Goal: Information Seeking & Learning: Learn about a topic

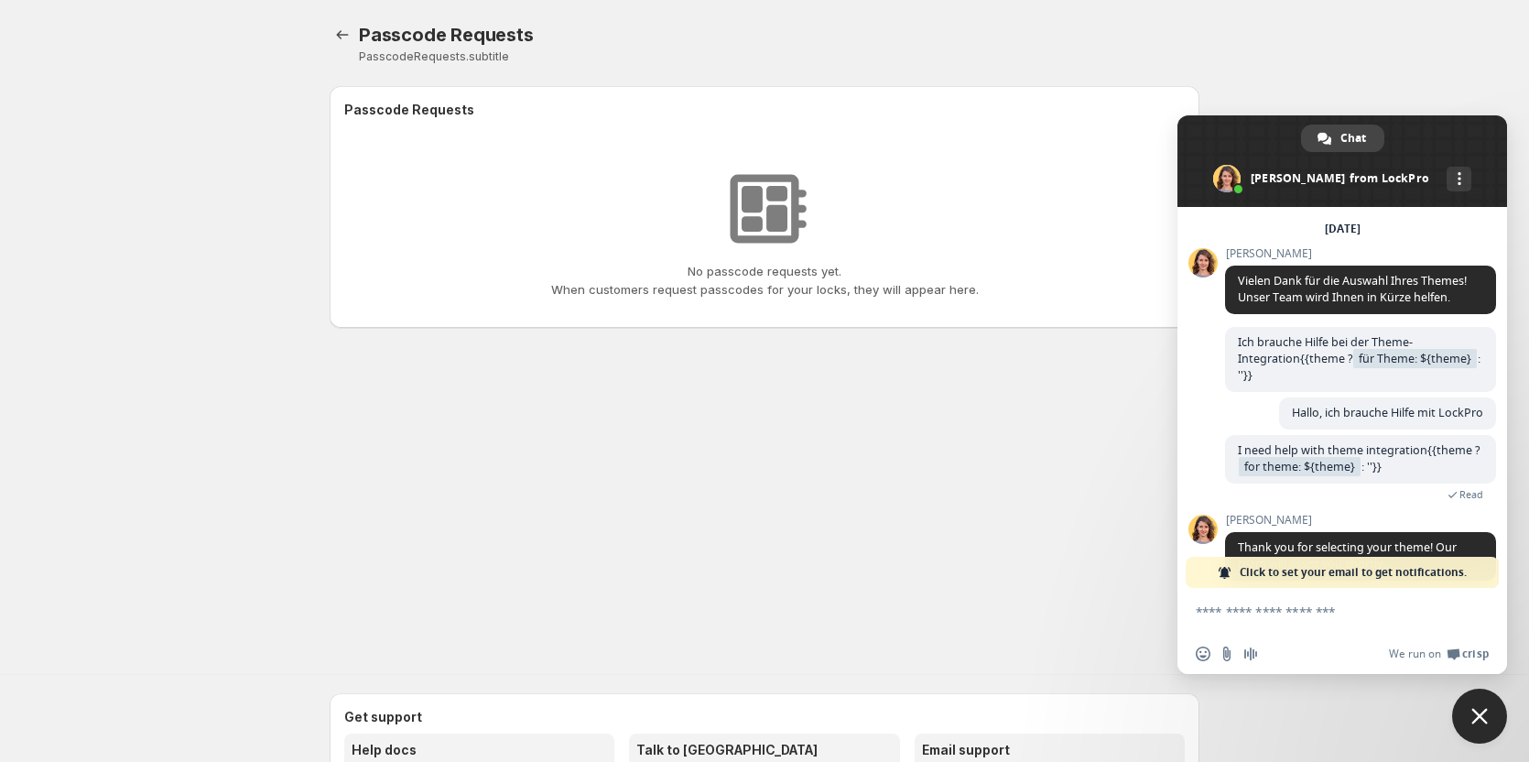
click at [1460, 717] on span "Close chat" at bounding box center [1479, 716] width 55 height 55
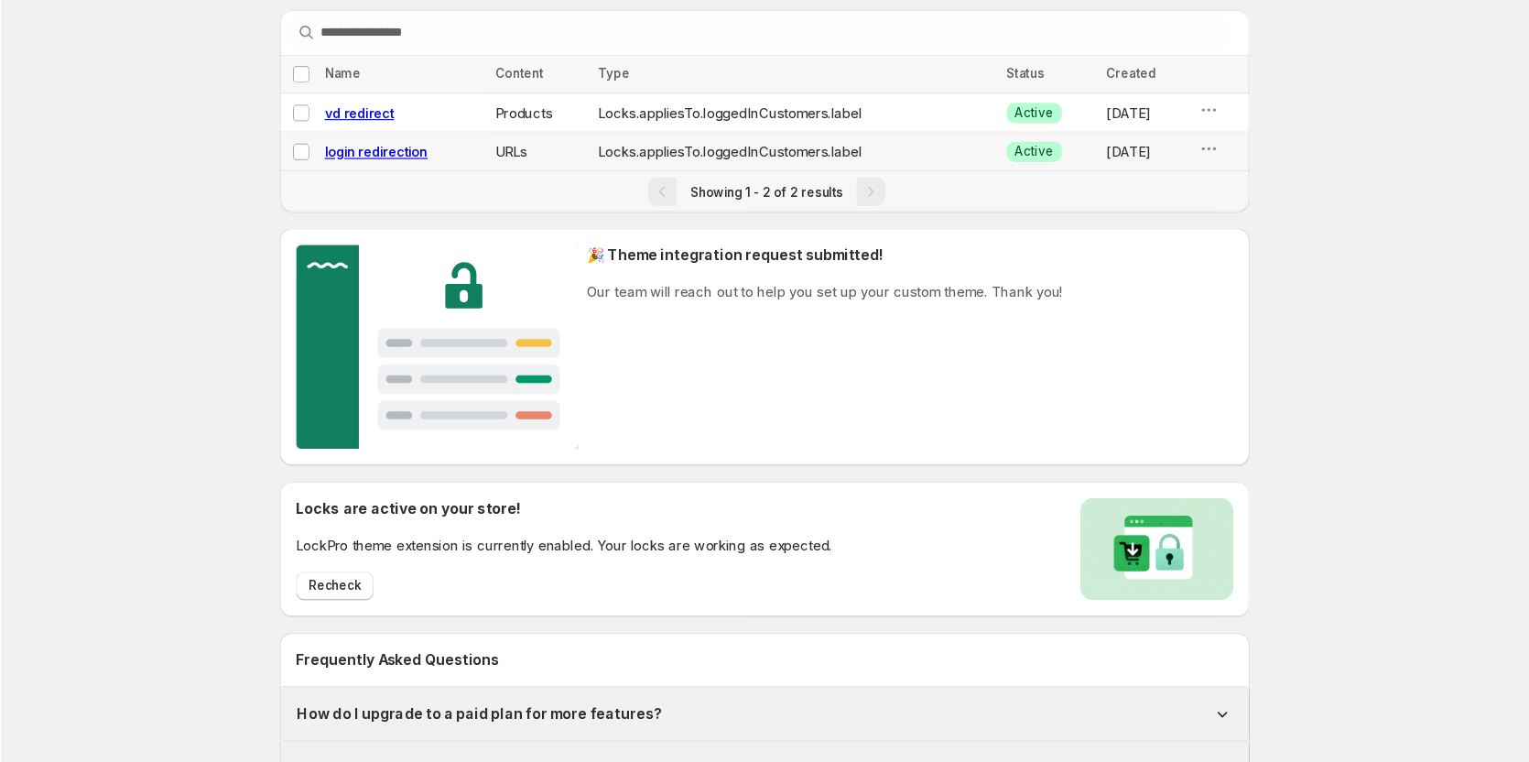
scroll to position [60, 0]
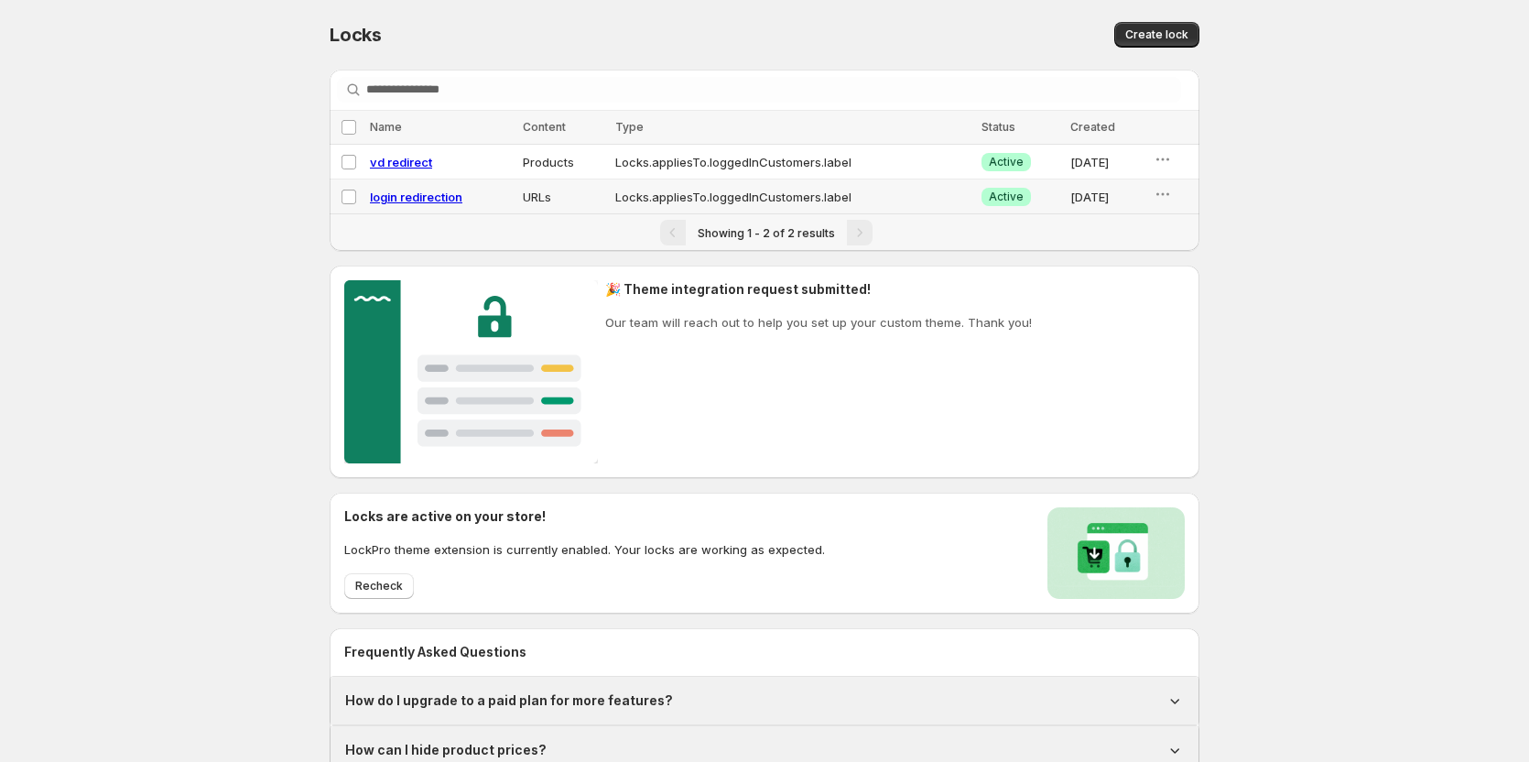
scroll to position [307, 0]
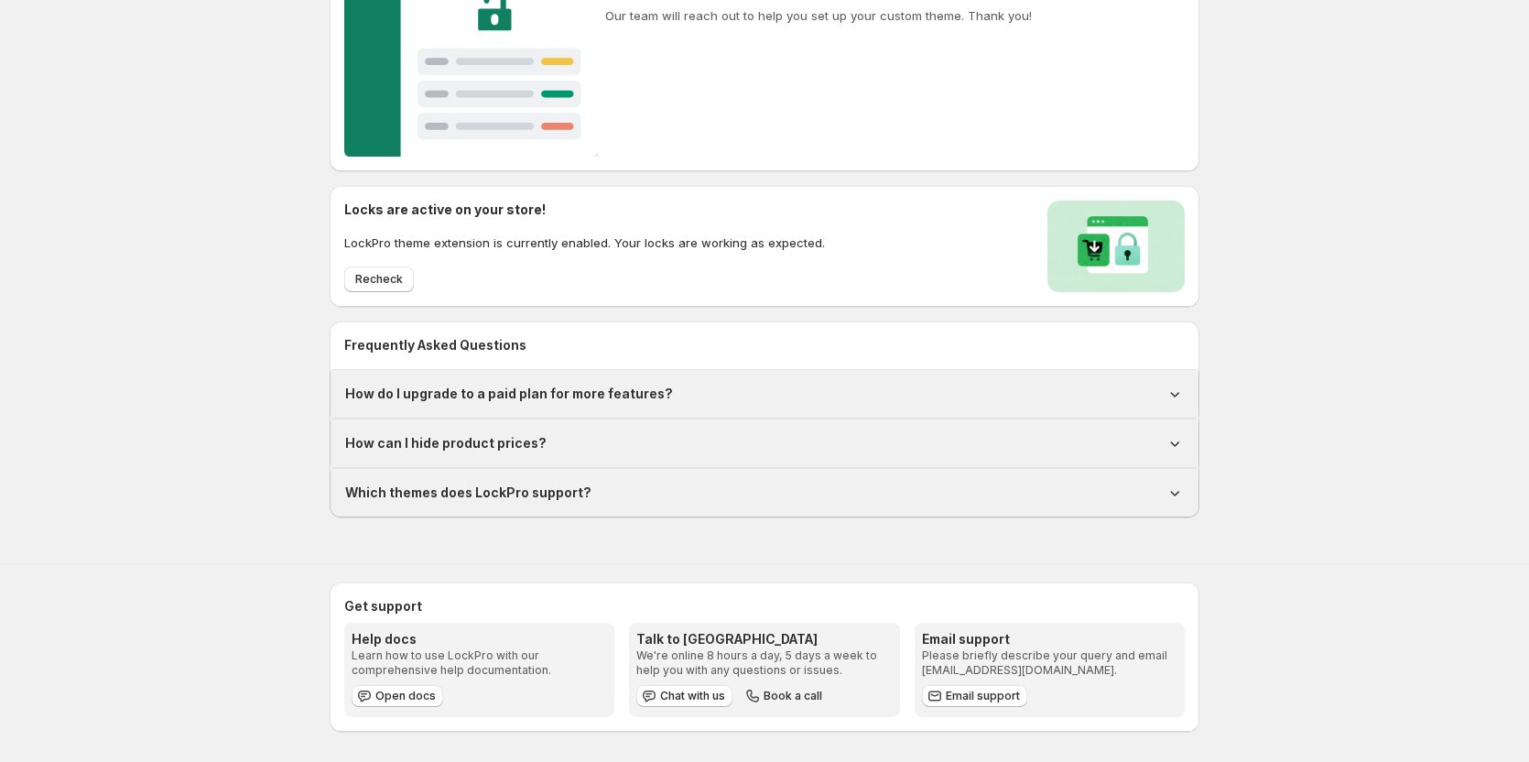
click at [450, 461] on div "How can I hide product prices?" at bounding box center [765, 443] width 868 height 48
click at [450, 443] on h1 "How can I hide product prices?" at bounding box center [445, 443] width 201 height 18
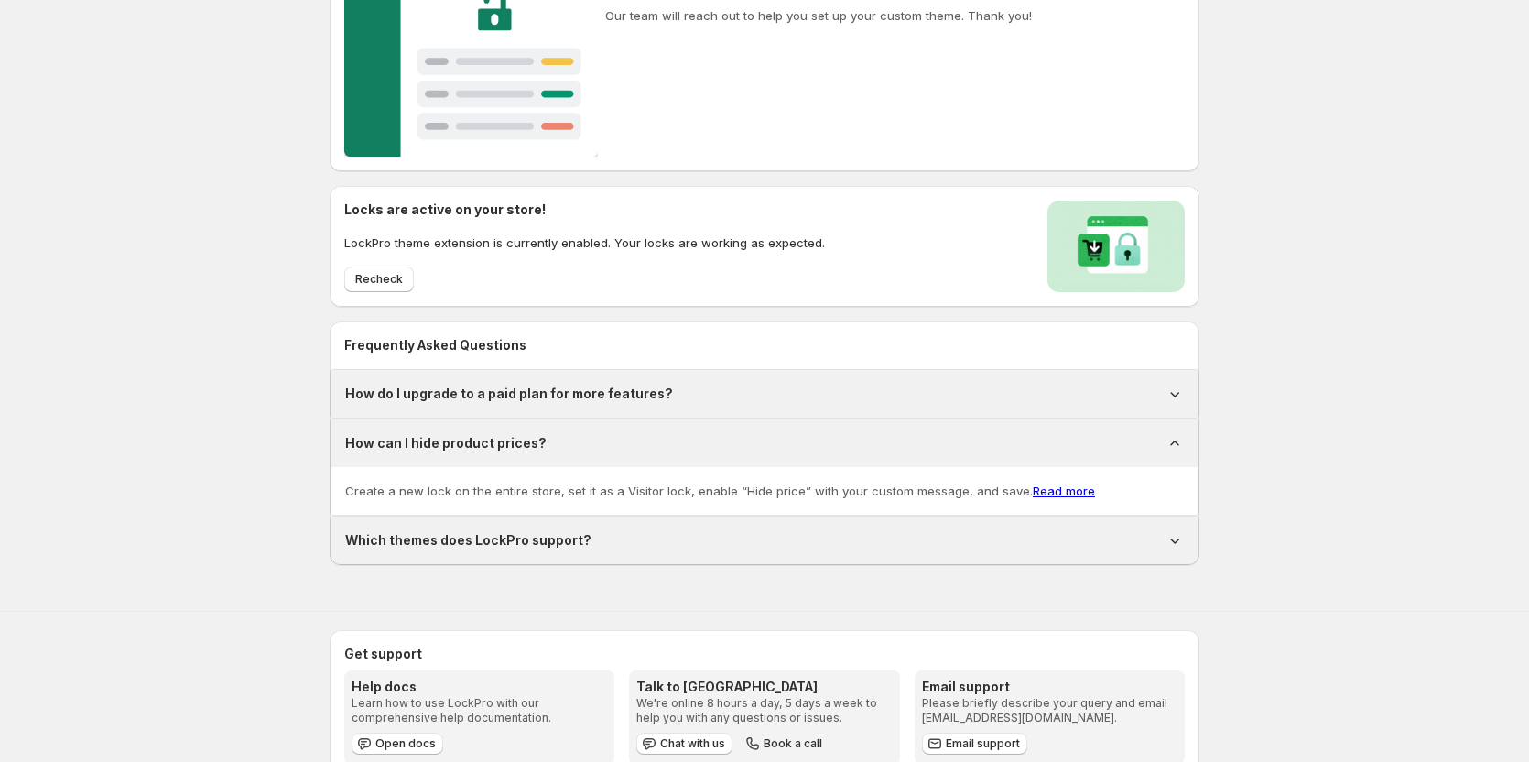
click at [450, 443] on h1 "How can I hide product prices?" at bounding box center [445, 443] width 201 height 18
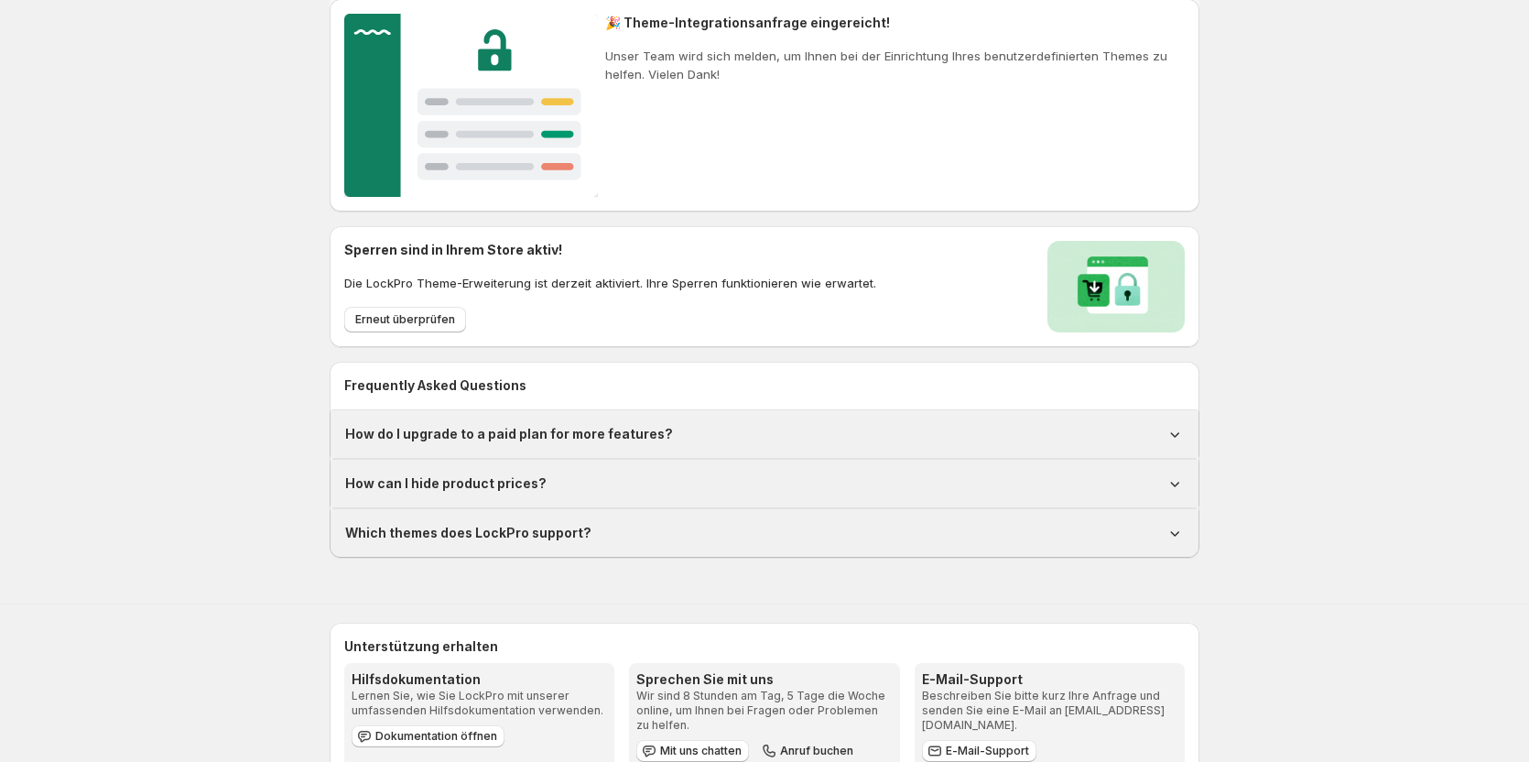
scroll to position [275, 0]
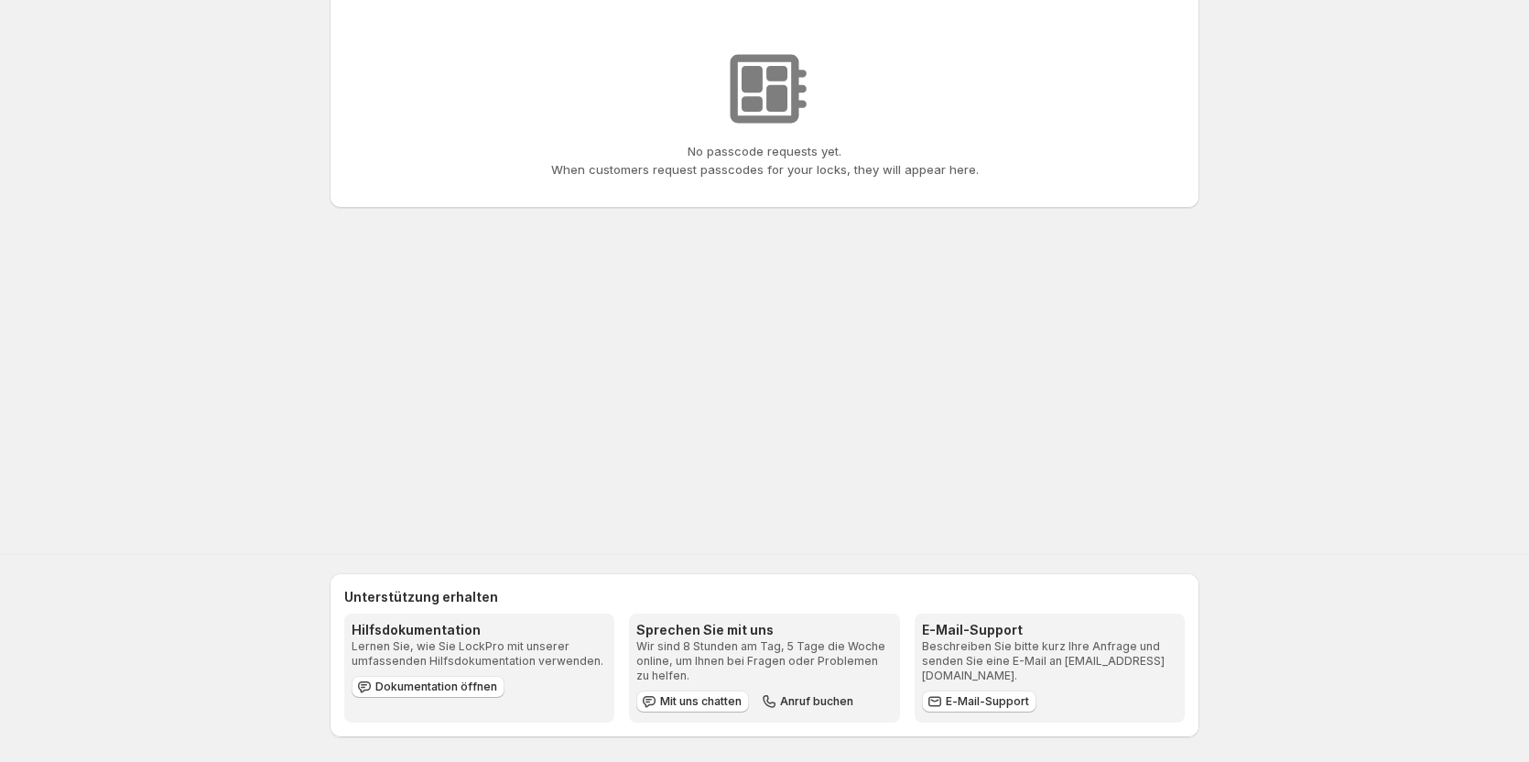
scroll to position [549, 0]
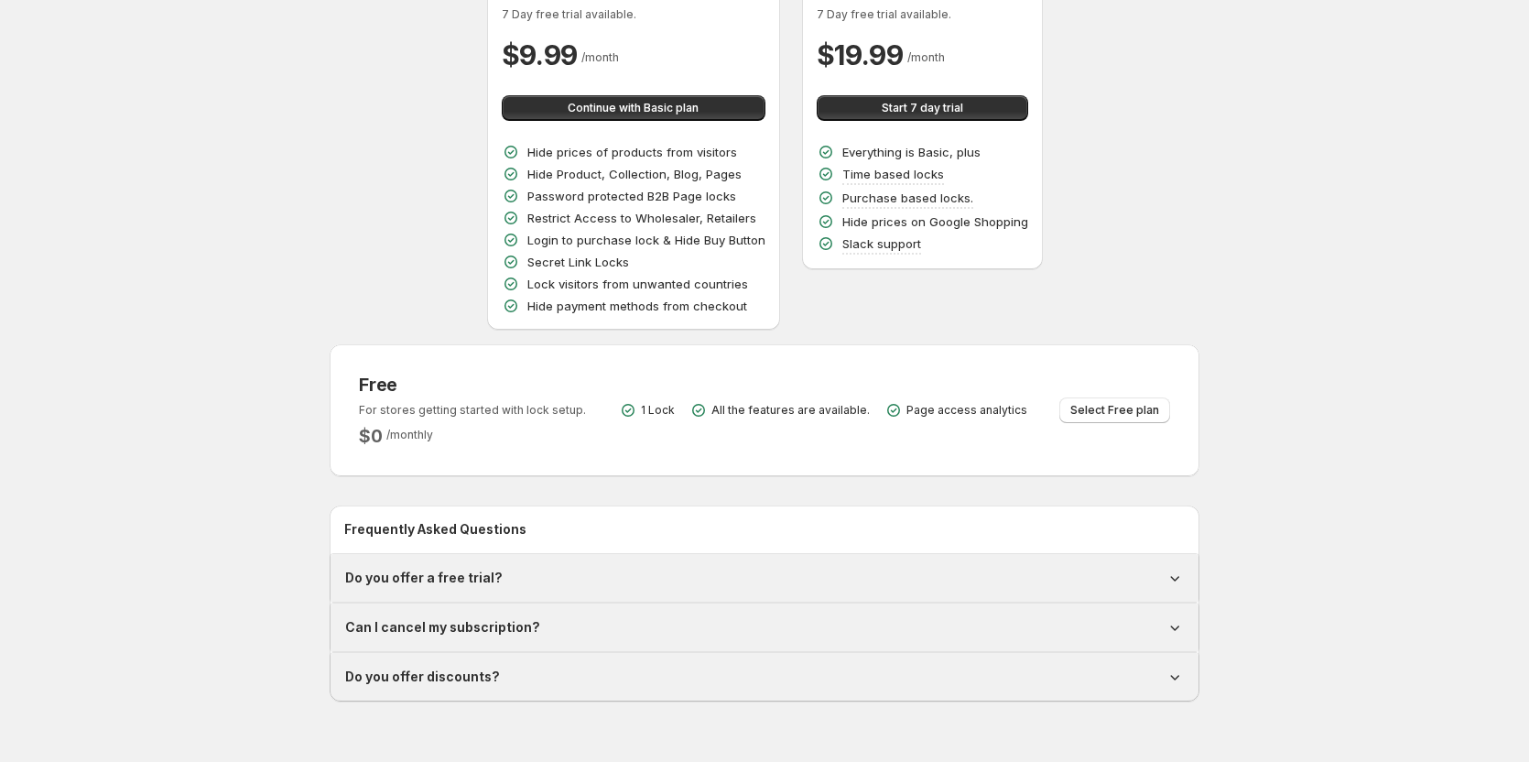
scroll to position [183, 0]
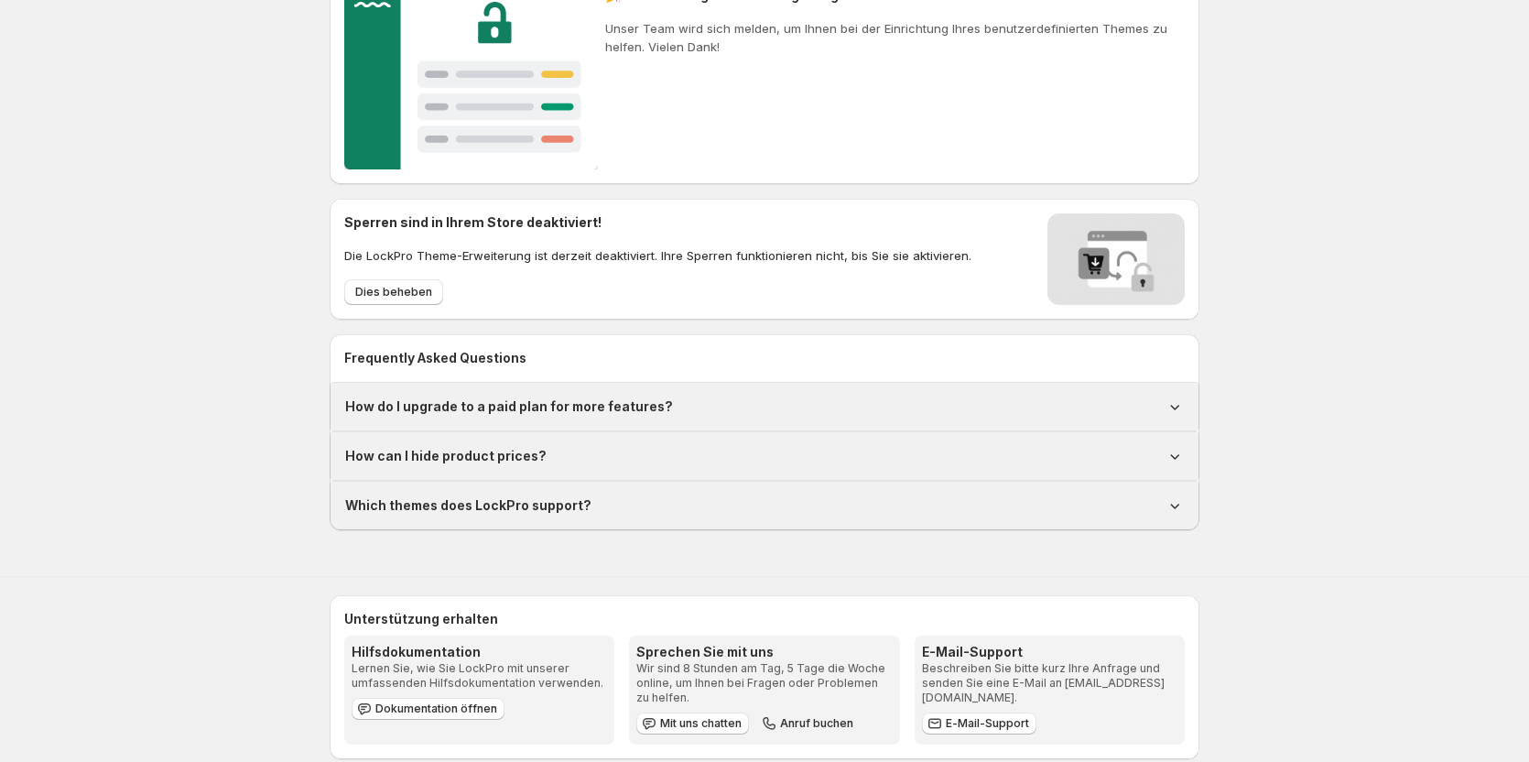
scroll to position [366, 0]
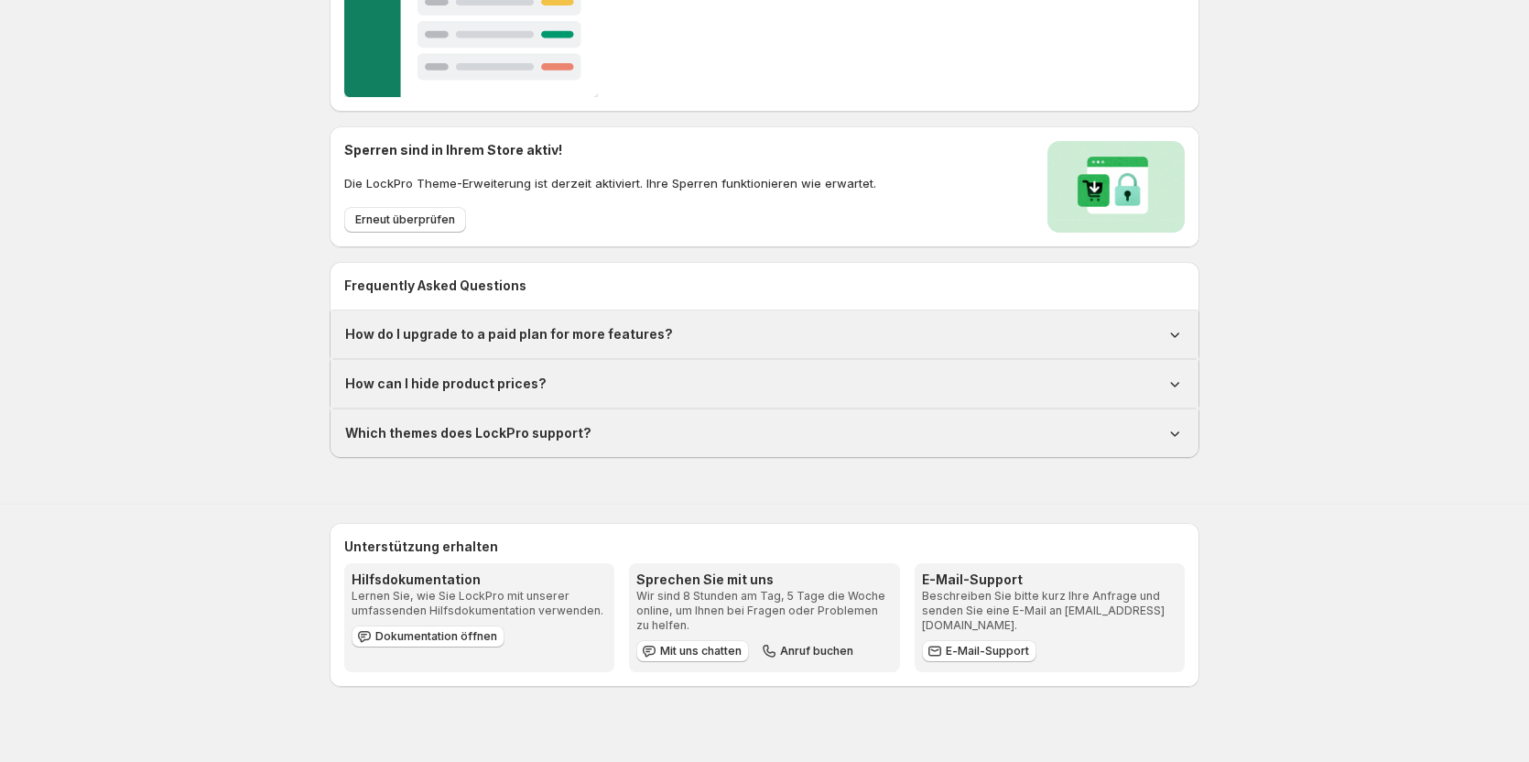
click at [548, 352] on div "How do I upgrade to a paid plan for more features?" at bounding box center [765, 334] width 868 height 48
click at [553, 341] on h1 "How do I upgrade to a paid plan for more features?" at bounding box center [509, 334] width 328 height 18
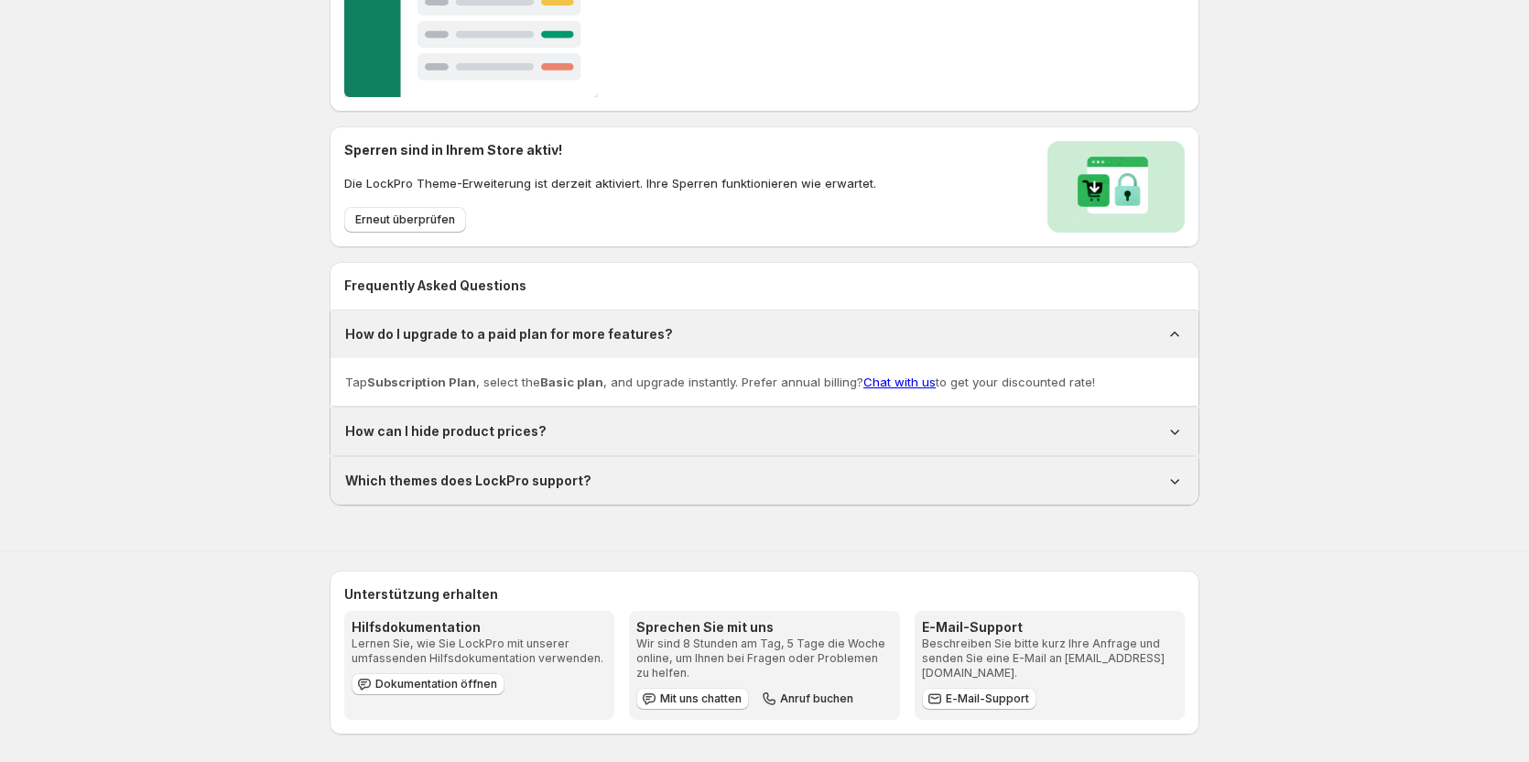
click at [582, 426] on div "How can I hide product prices?" at bounding box center [764, 431] width 839 height 18
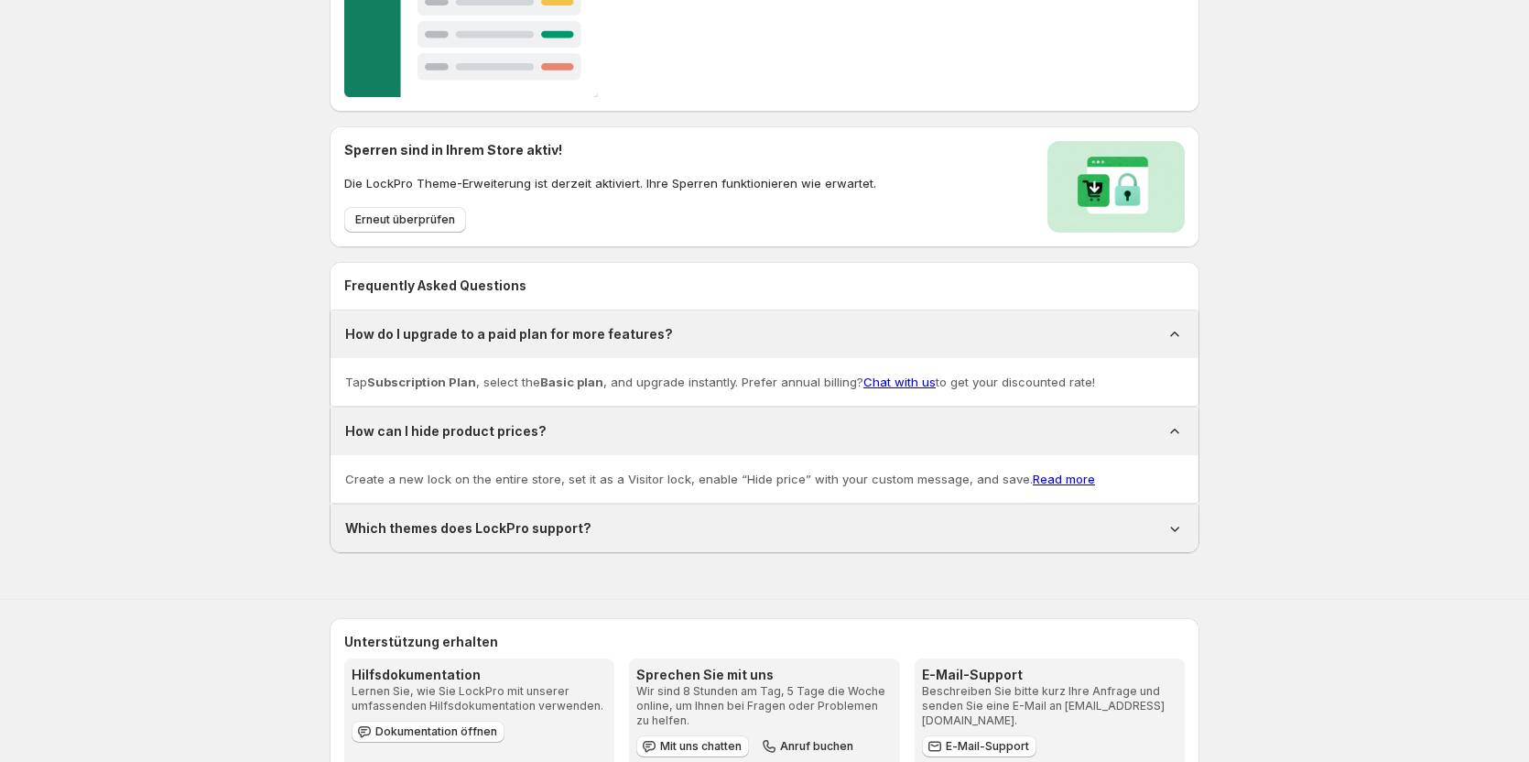
click at [589, 526] on div "Which themes does LockPro support?" at bounding box center [764, 528] width 839 height 18
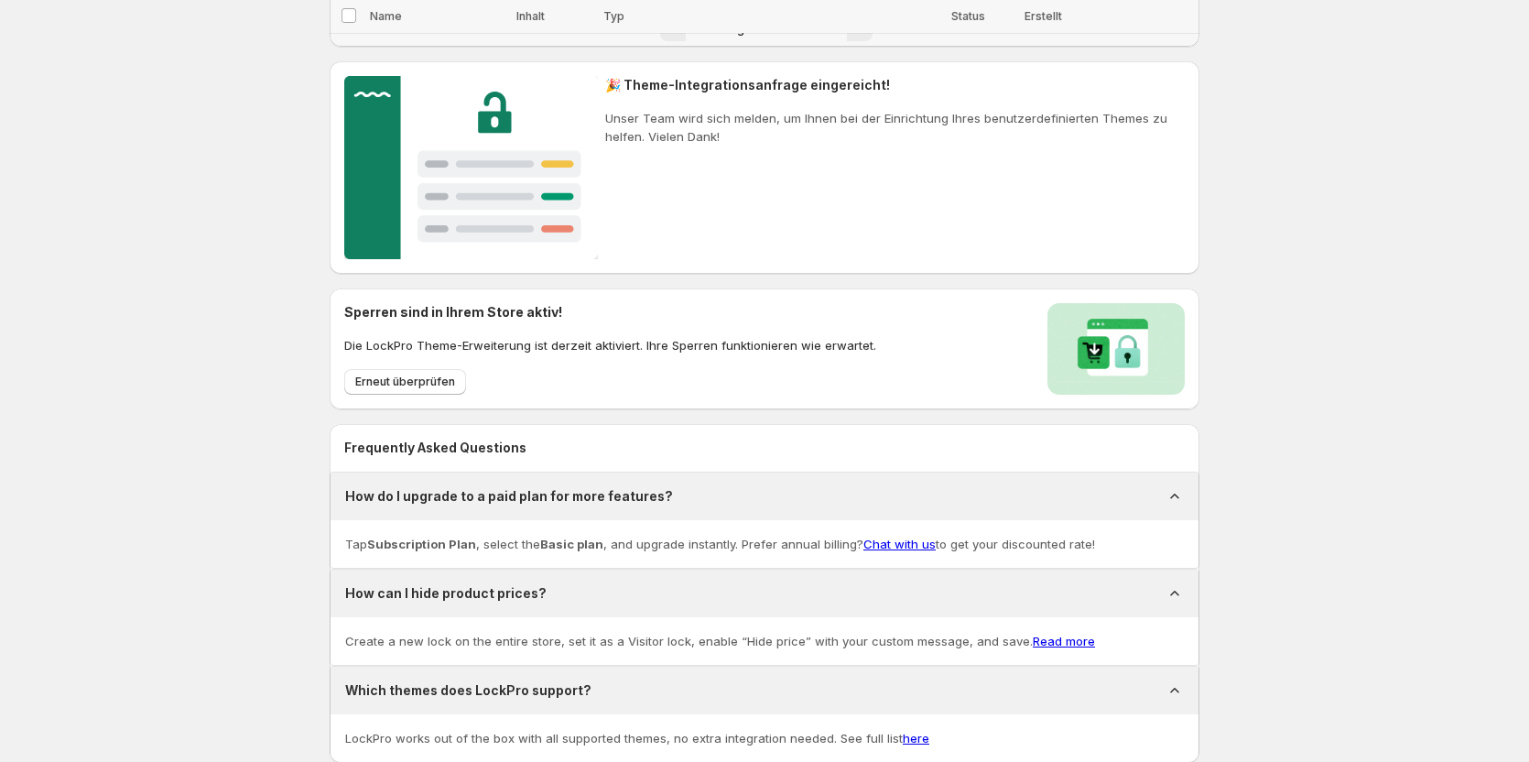
scroll to position [212, 0]
